Goal: Task Accomplishment & Management: Manage account settings

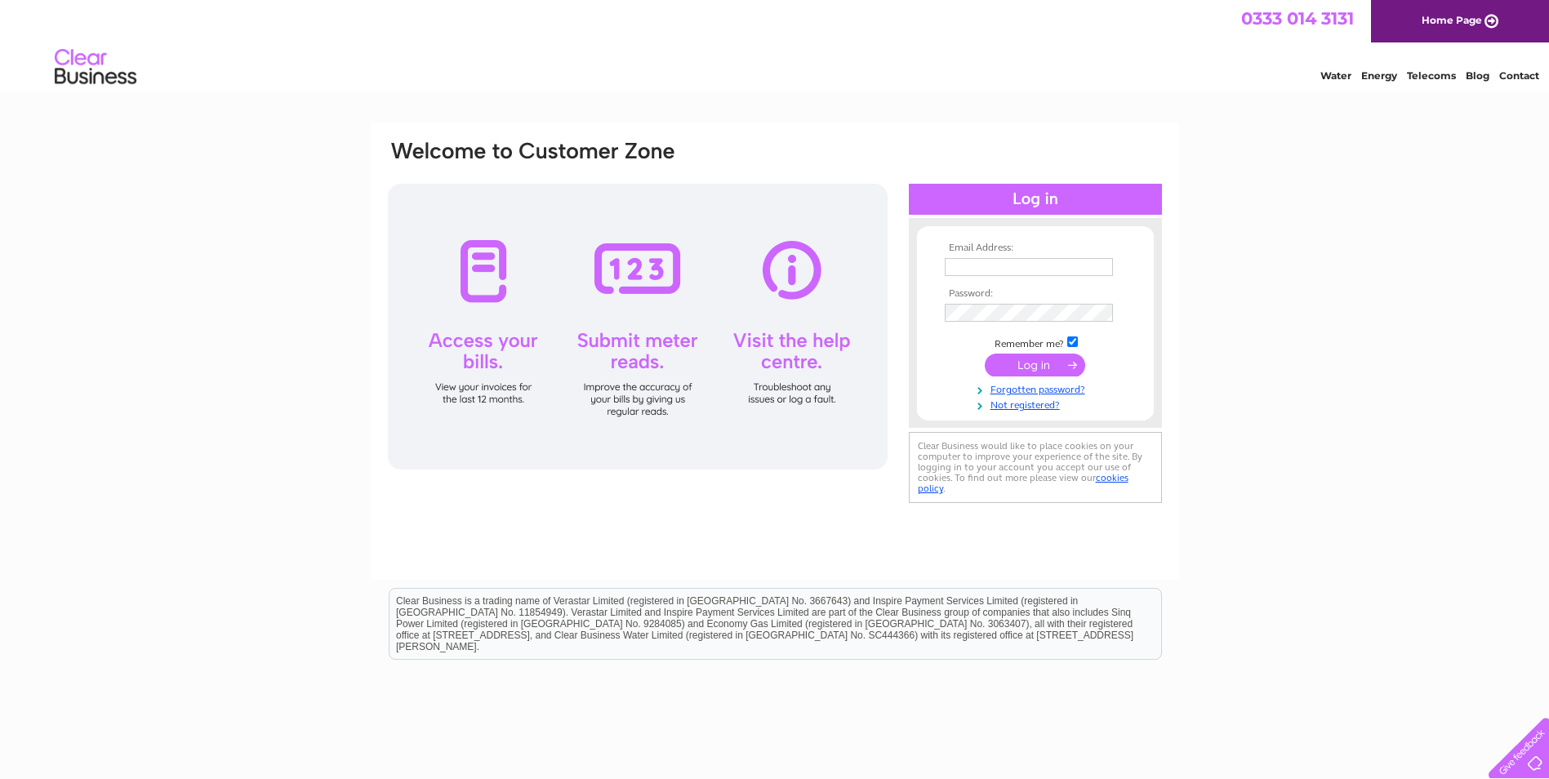
type input "[PERSON_NAME][EMAIL_ADDRESS][DOMAIN_NAME]"
click at [1053, 363] on input "submit" at bounding box center [1035, 365] width 100 height 23
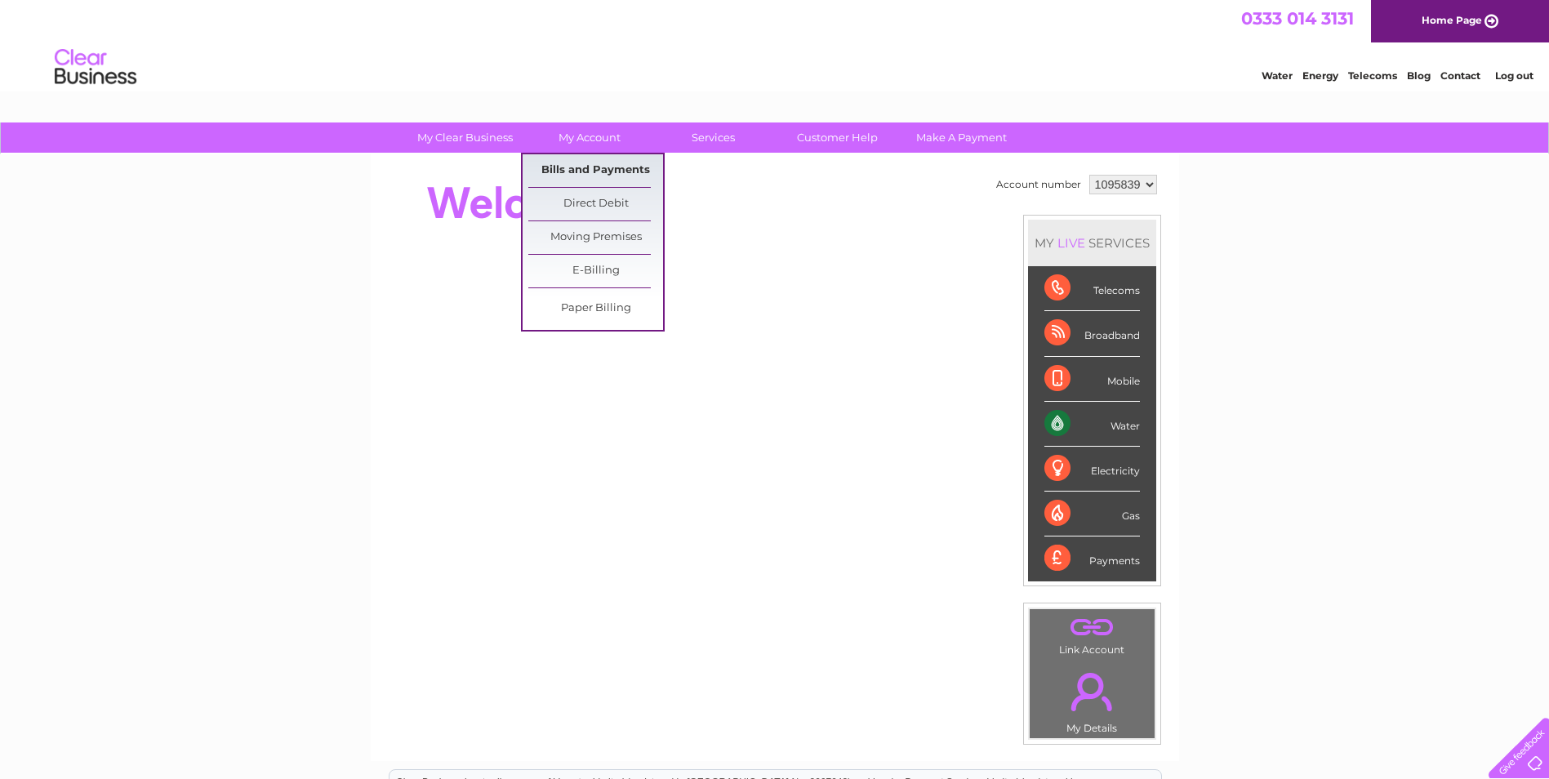
click at [594, 170] on link "Bills and Payments" at bounding box center [595, 170] width 135 height 33
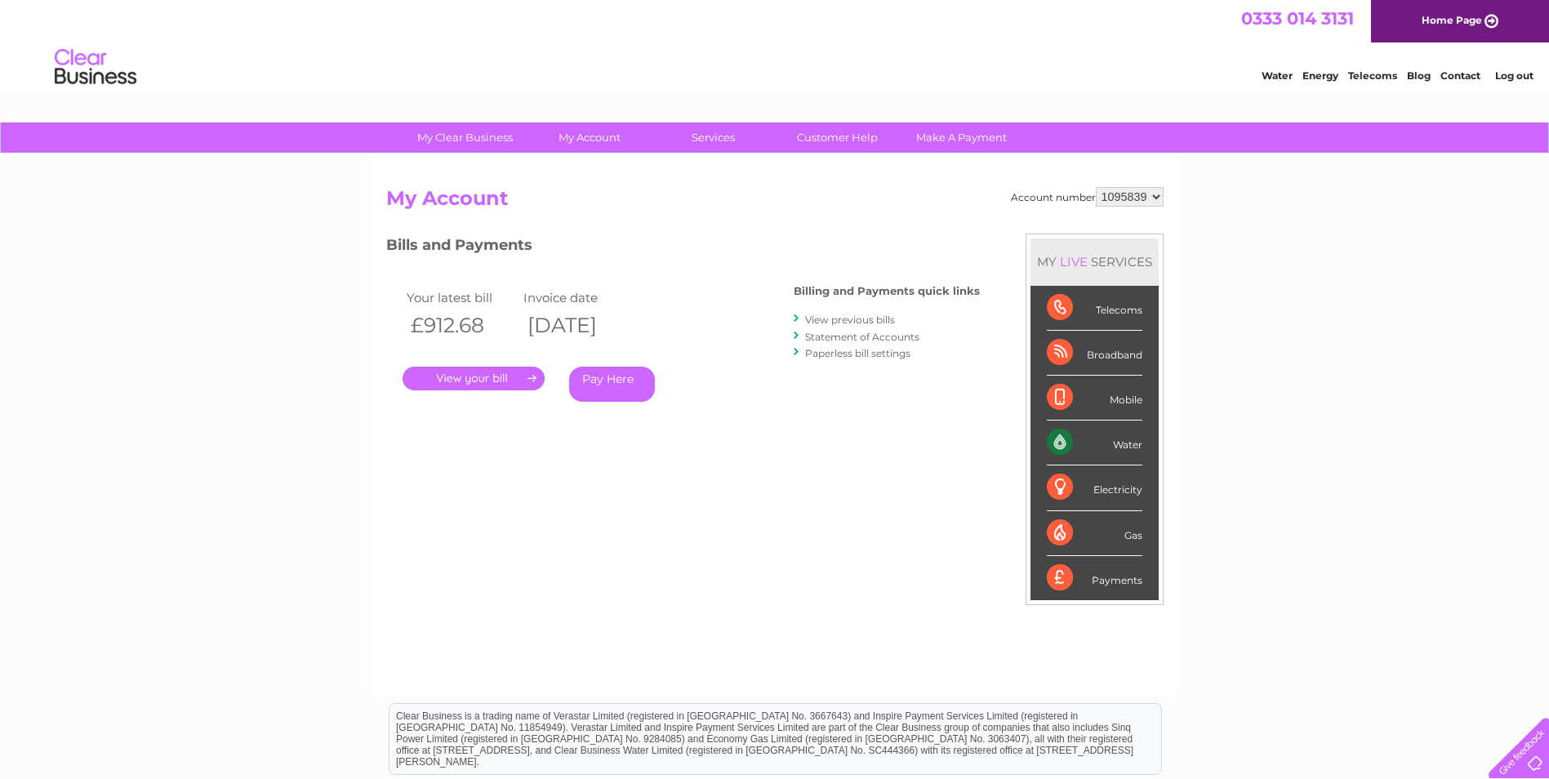
click at [501, 382] on link "." at bounding box center [474, 379] width 142 height 24
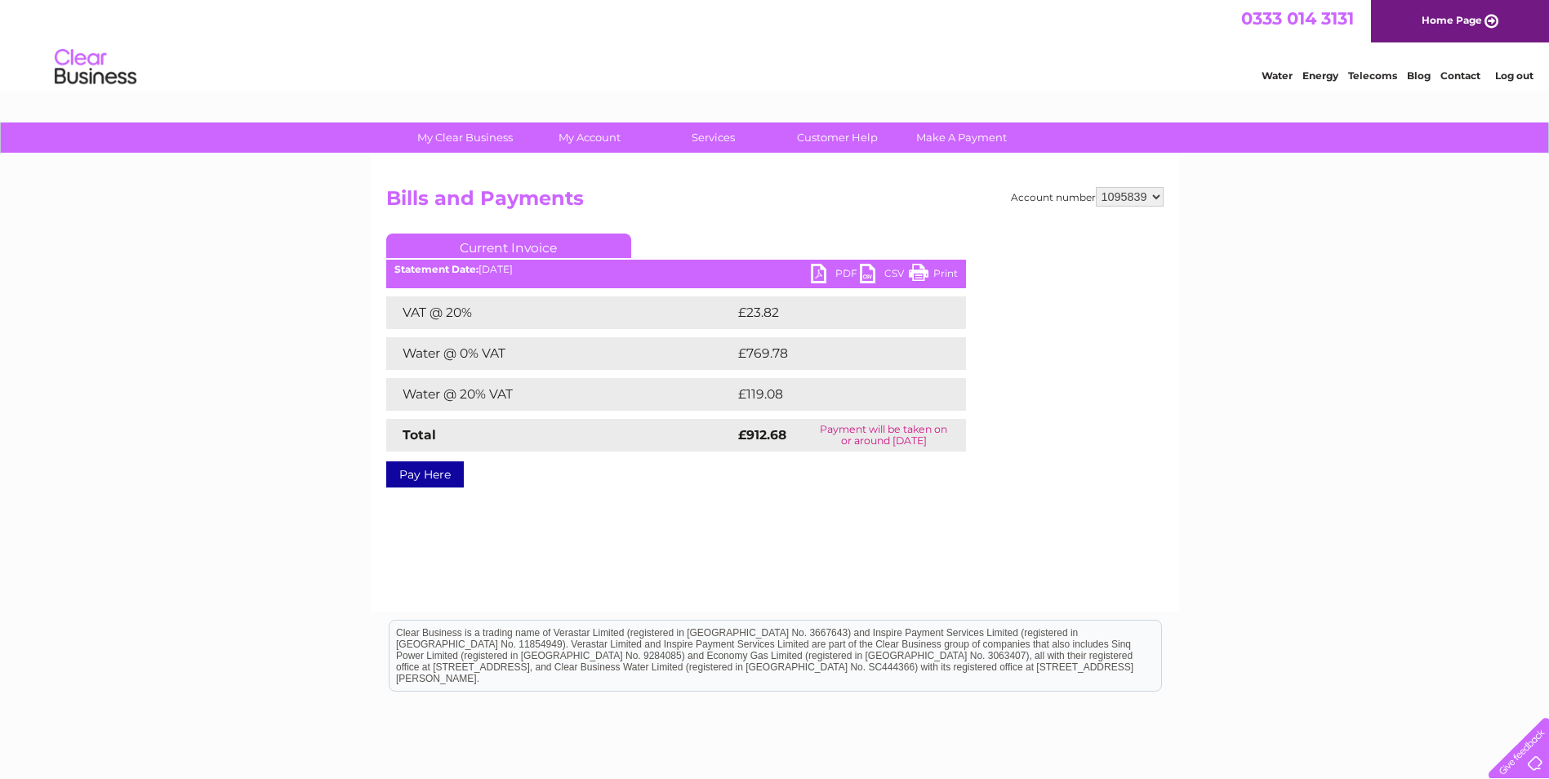
click at [853, 271] on link "PDF" at bounding box center [835, 276] width 49 height 24
